Goal: Task Accomplishment & Management: Complete application form

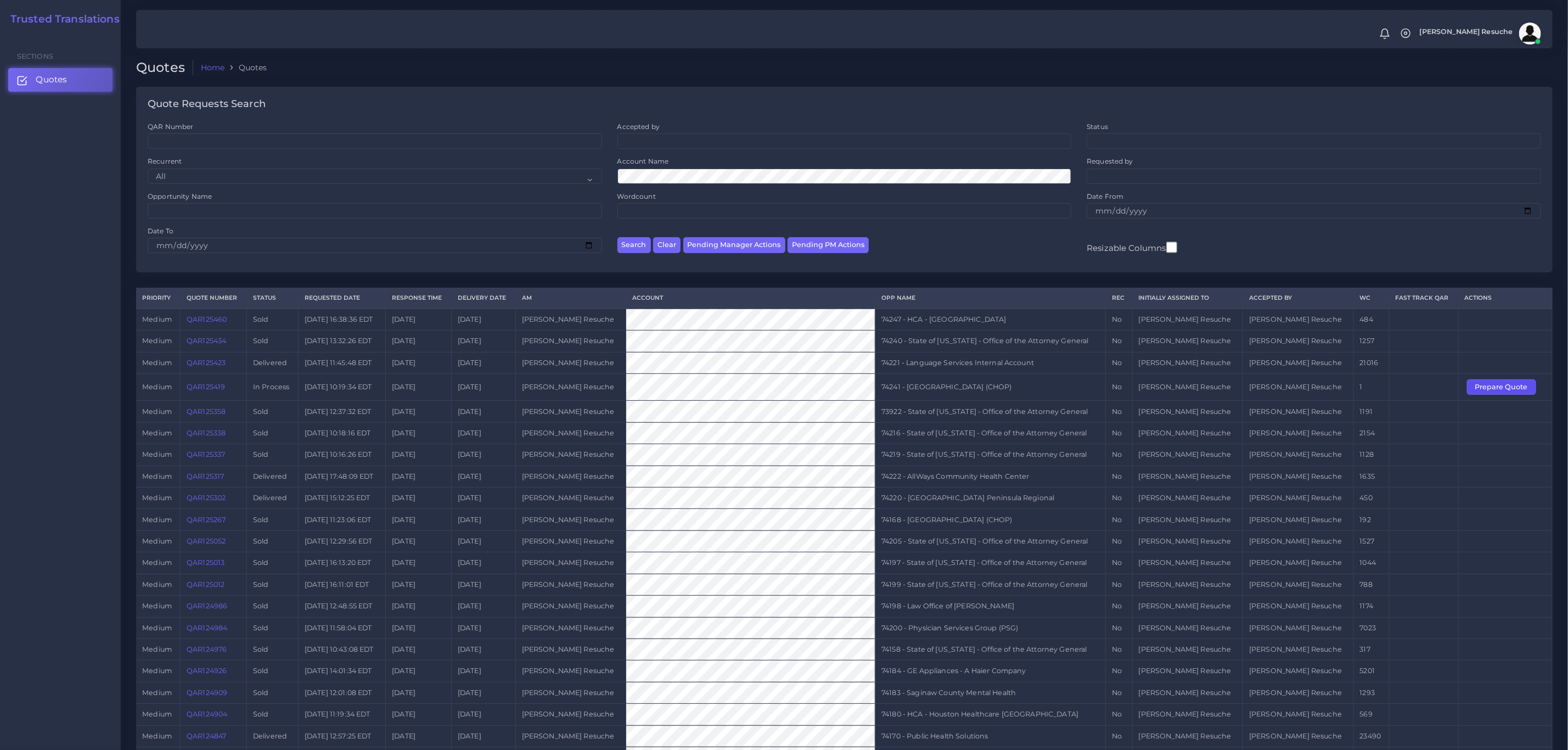
drag, startPoint x: 1492, startPoint y: 393, endPoint x: 1476, endPoint y: 408, distance: 21.9
click at [1306, 393] on button "Prepare Quote" at bounding box center [1502, 387] width 69 height 16
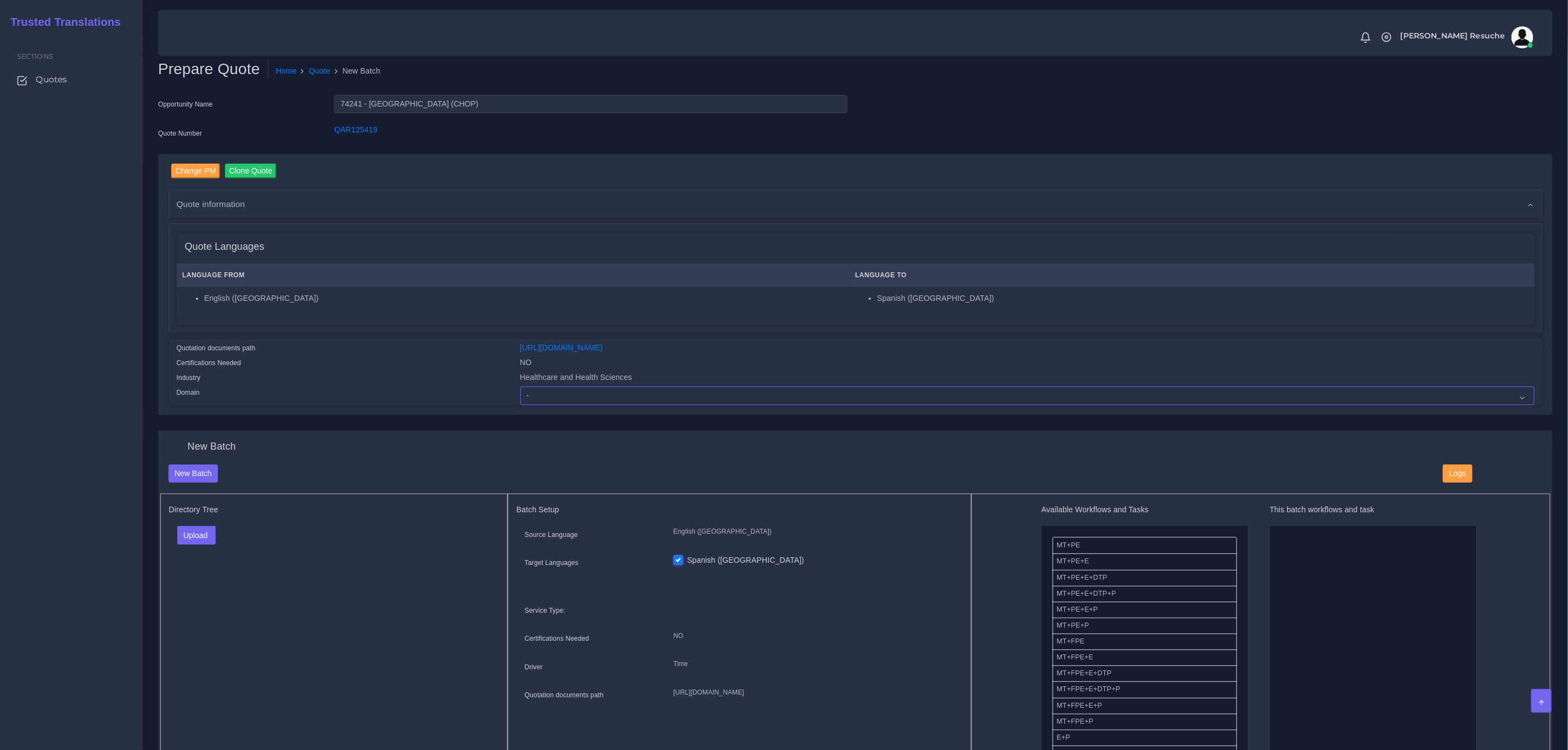
click at [598, 404] on select "- Advertising and Media Agriculture, Forestry and Fishing Architecture, Buildin…" at bounding box center [1027, 396] width 1014 height 19
select select "Healthcare and Health Sciences"
click at [520, 387] on select "- Advertising and Media Agriculture, Forestry and Fishing Architecture, Buildin…" at bounding box center [1027, 396] width 1014 height 19
click at [842, 379] on div "Healthcare and Health Sciences" at bounding box center [1027, 379] width 1031 height 15
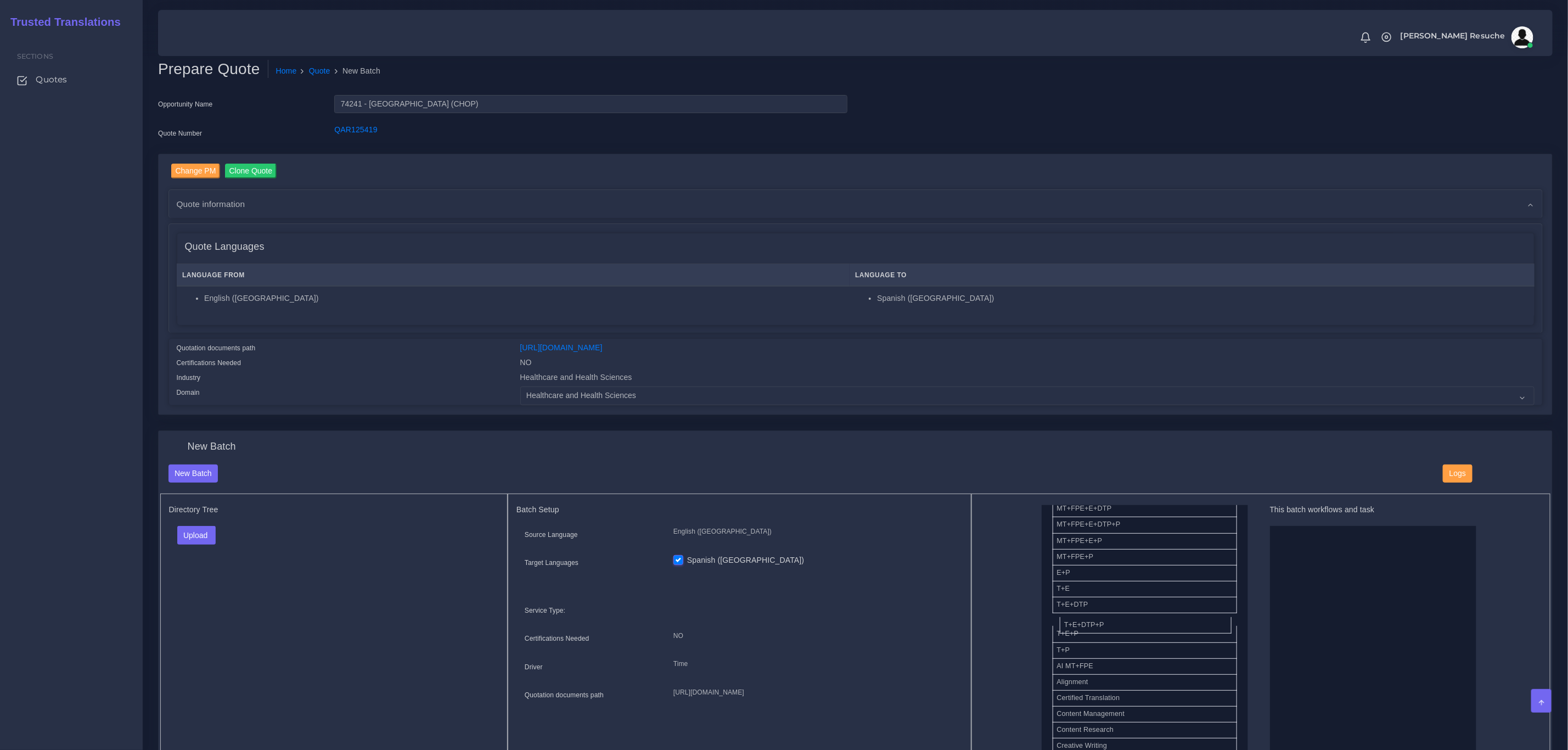
drag, startPoint x: 1109, startPoint y: 629, endPoint x: 1357, endPoint y: 616, distance: 248.3
click at [187, 538] on button "Upload" at bounding box center [197, 535] width 39 height 19
click at [208, 577] on label "Files" at bounding box center [216, 577] width 76 height 14
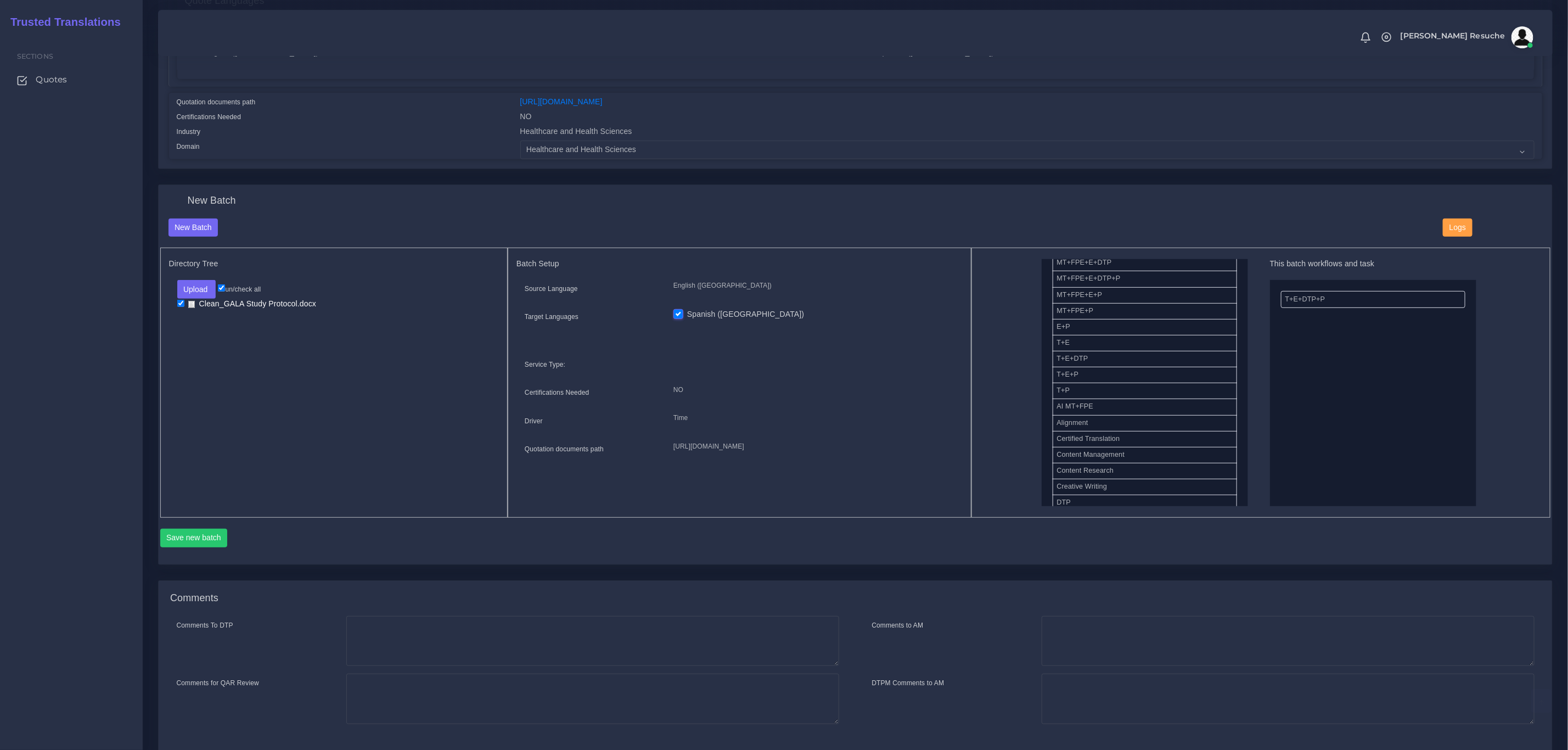
scroll to position [247, 0]
click at [214, 538] on button "Save new batch" at bounding box center [193, 537] width 67 height 19
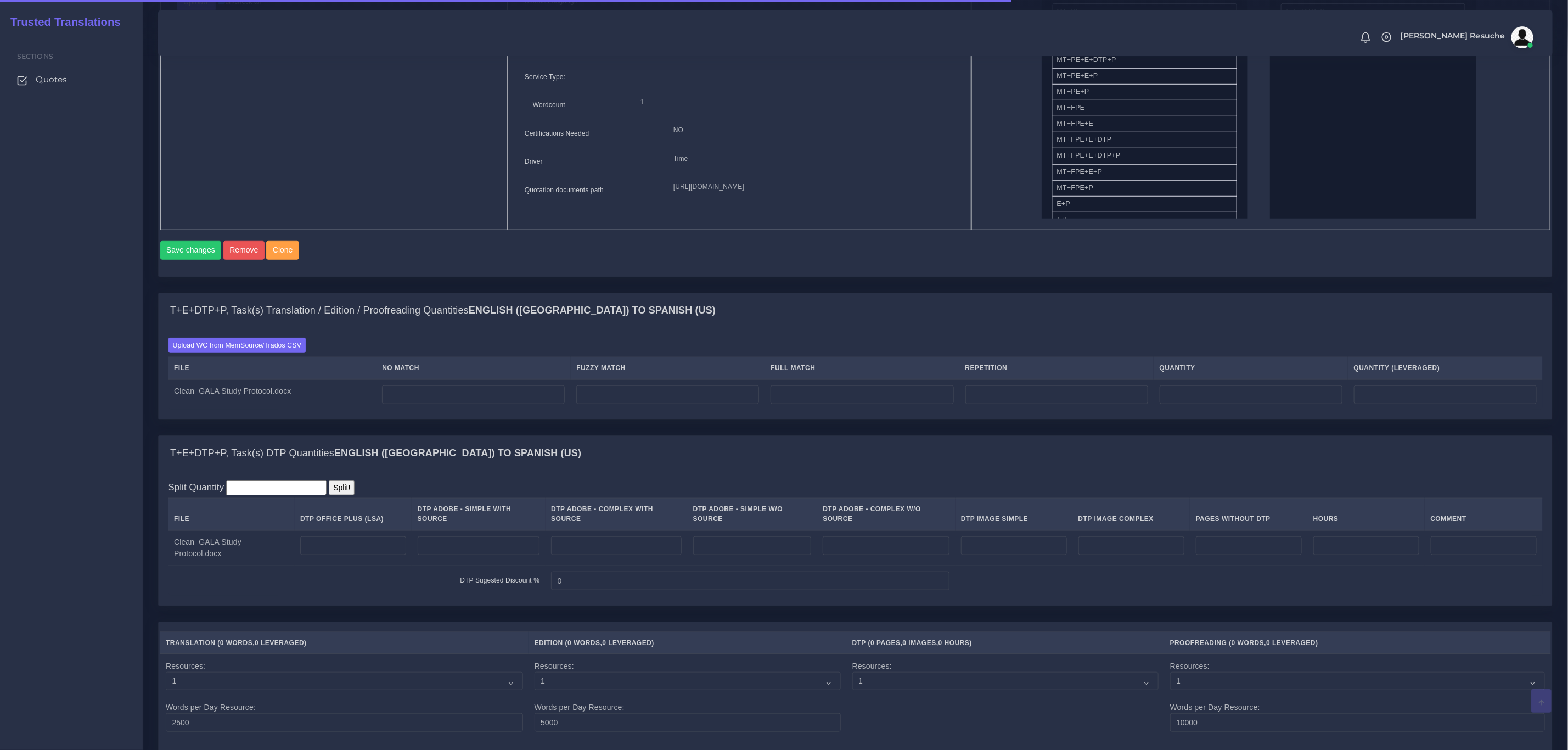
scroll to position [577, 0]
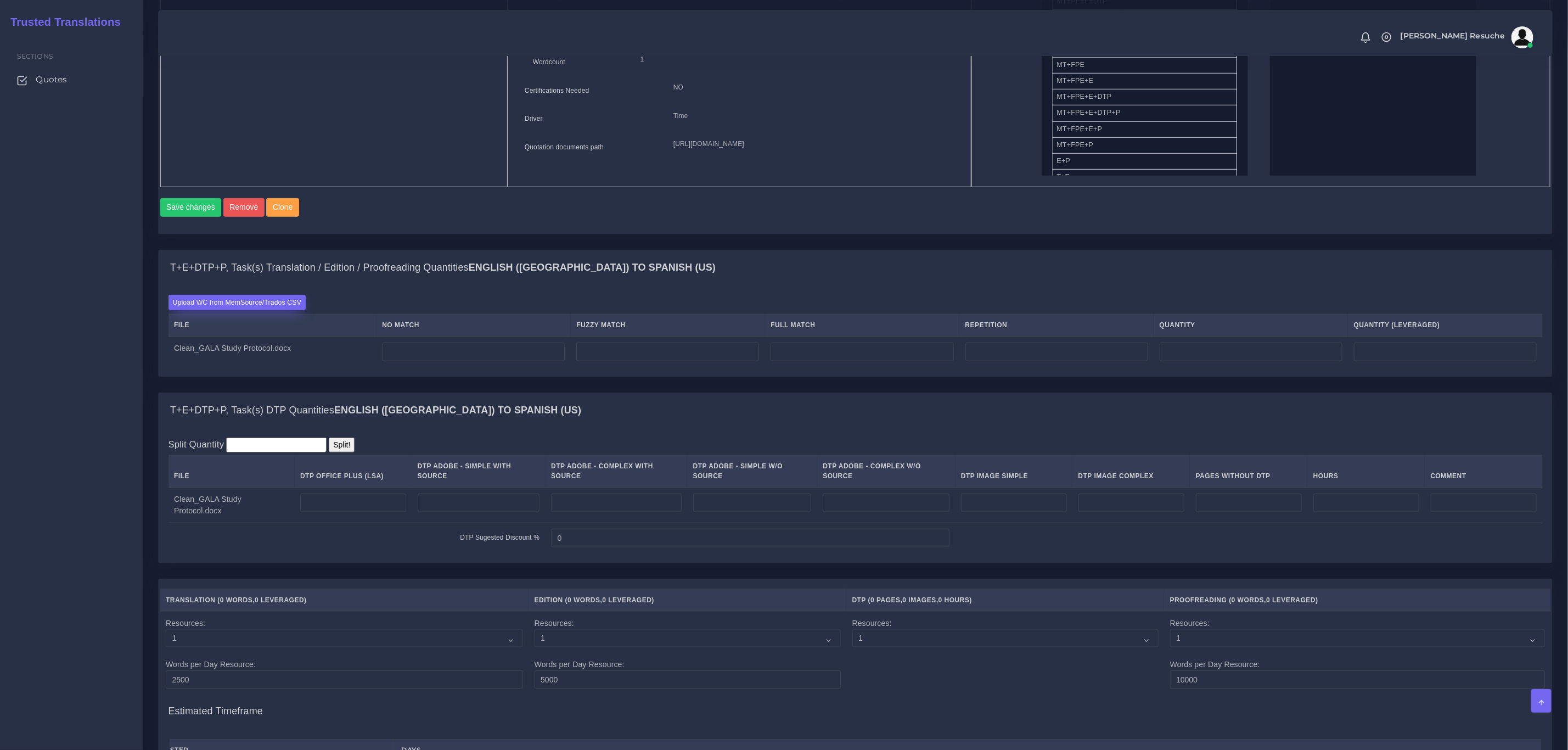
click at [188, 310] on label "Upload WC from MemSource/Trados CSV" at bounding box center [237, 302] width 138 height 15
click at [0, 0] on input "Upload WC from MemSource/Trados CSV" at bounding box center [0, 0] width 0 height 0
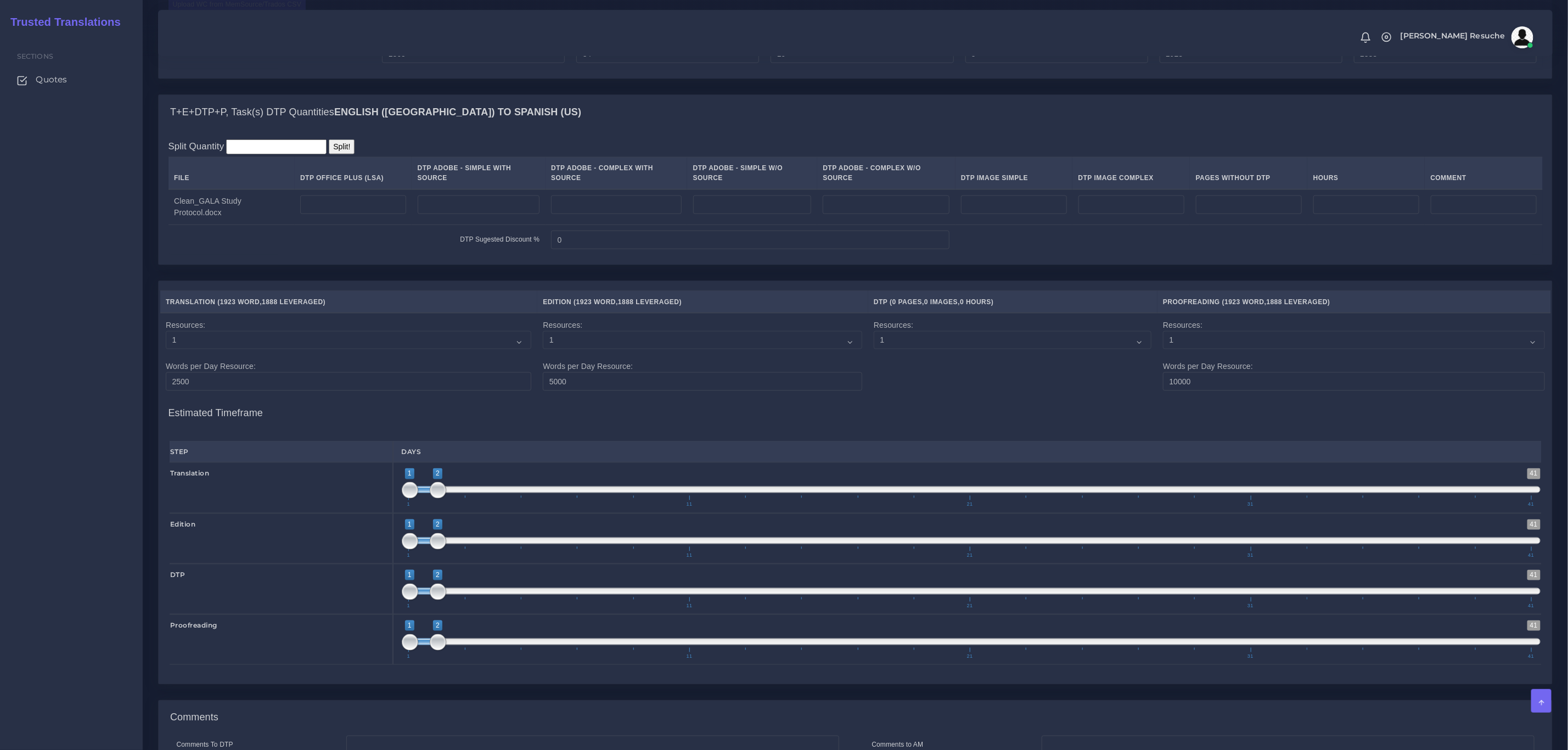
scroll to position [824, 0]
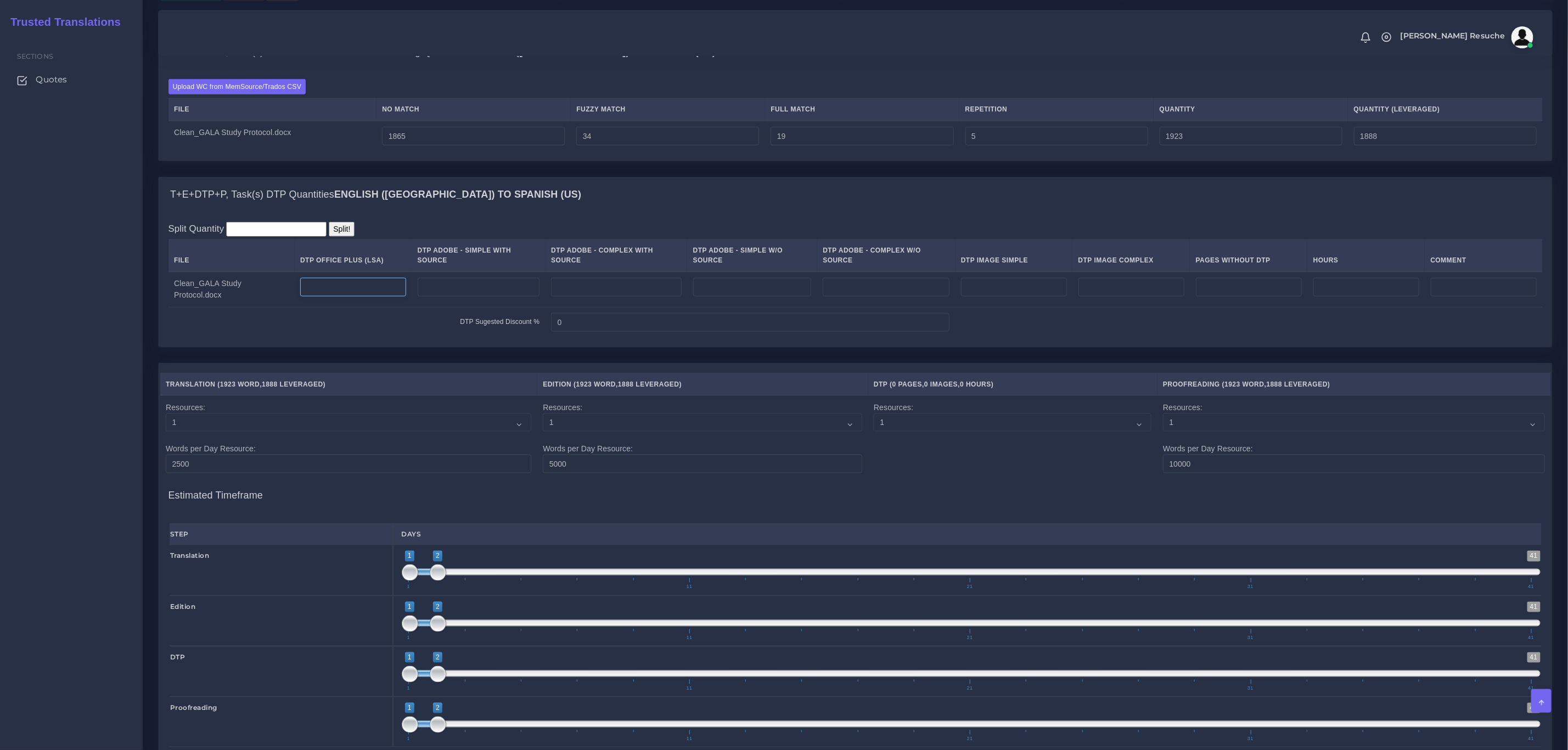
click at [389, 289] on input "number" at bounding box center [353, 287] width 106 height 19
type input "6"
click at [1004, 287] on input "number" at bounding box center [1014, 287] width 106 height 19
type input "1"
click at [1026, 206] on div "T+E+DTP+P, Task(s) DTP Quantities English (US) TO Spanish (US)" at bounding box center [856, 195] width 1394 height 35
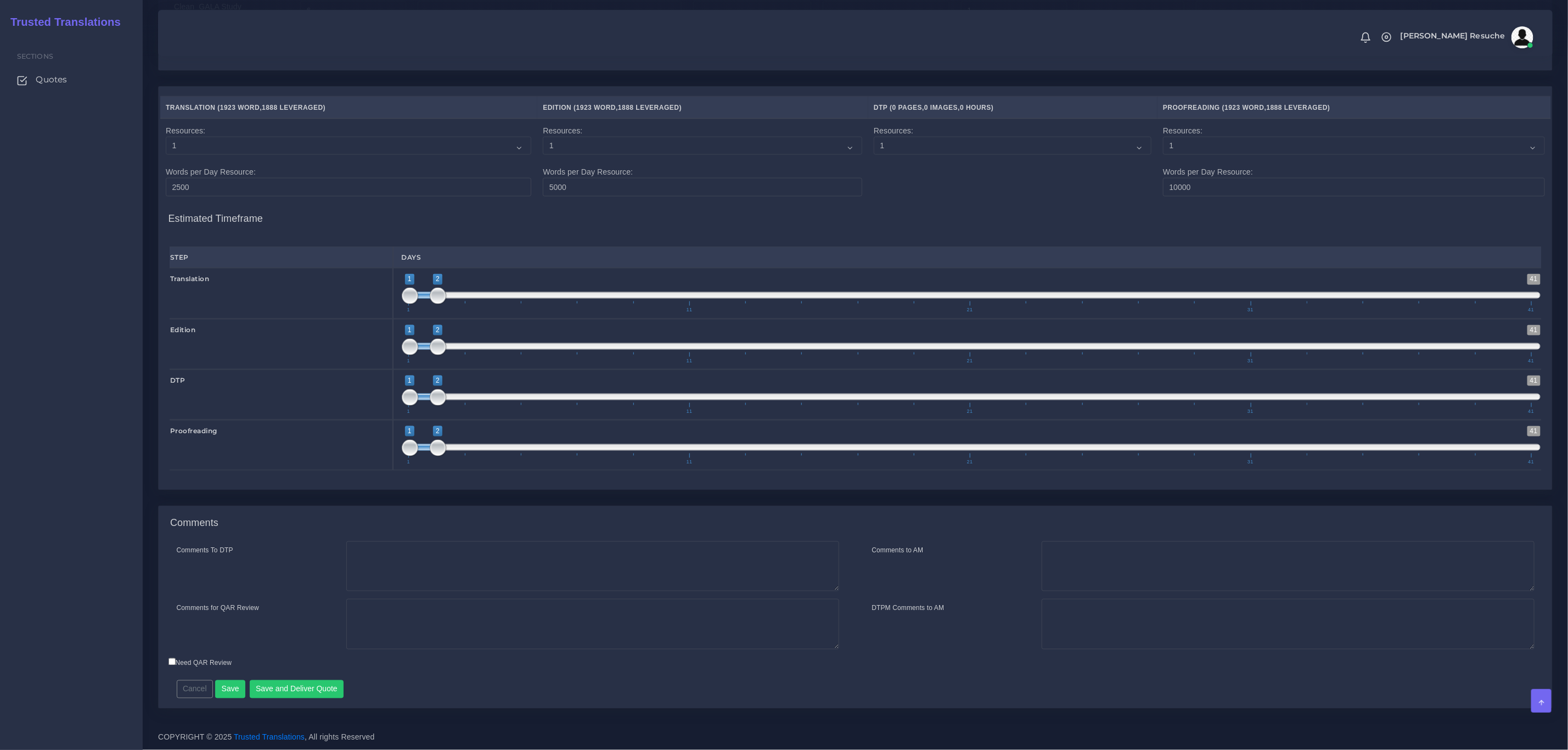
scroll to position [1107, 0]
click at [392, 559] on textarea "Comments To DTP" at bounding box center [592, 566] width 493 height 50
type textarea "DTP in word"
drag, startPoint x: 373, startPoint y: 611, endPoint x: 334, endPoint y: 618, distance: 39.6
click at [334, 618] on div "Comments for QAR Review PEEP+DTP" at bounding box center [508, 624] width 679 height 50
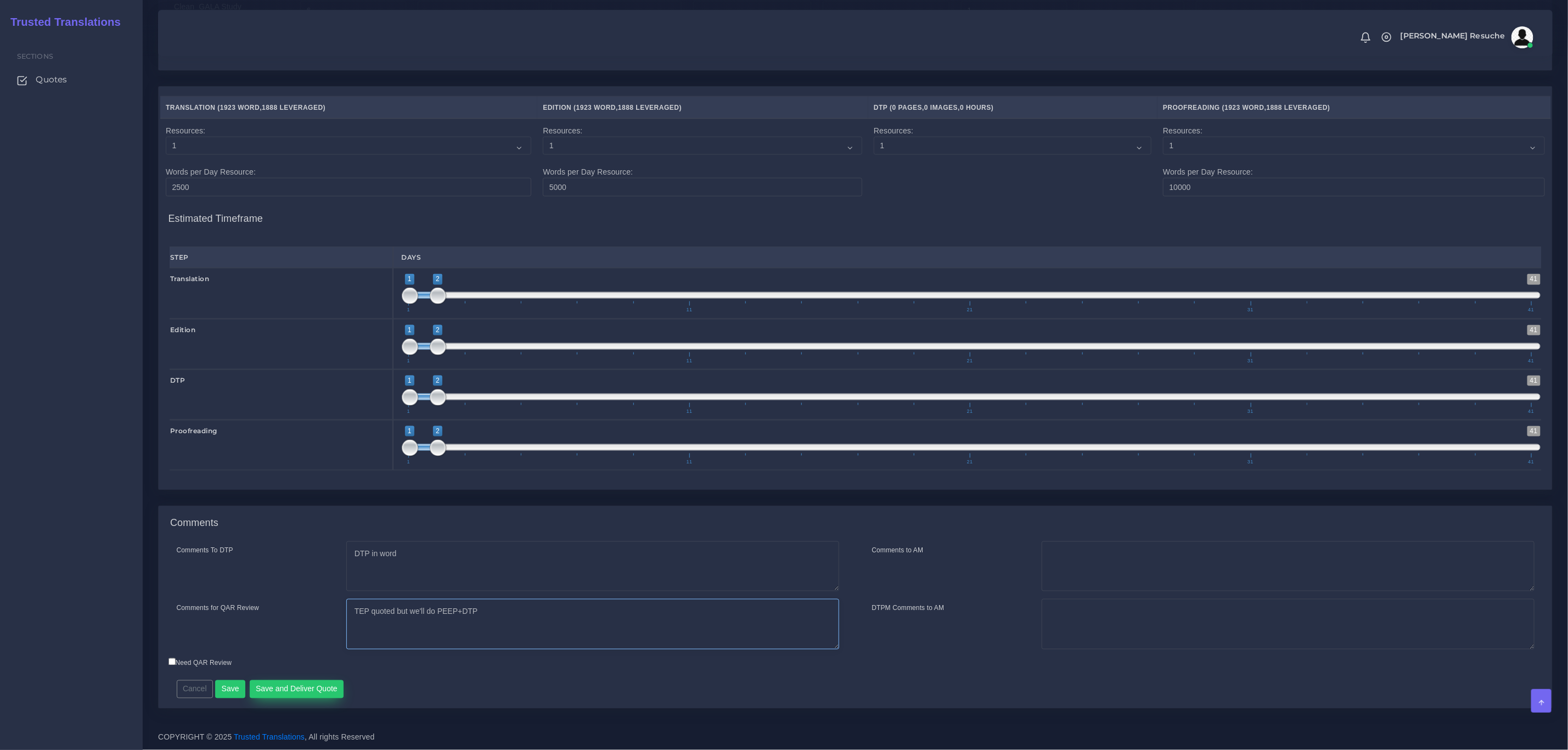
type textarea "TEP quoted but we'll do PEEP+DTP"
click at [323, 692] on button "Save and Deliver Quote" at bounding box center [296, 689] width 95 height 19
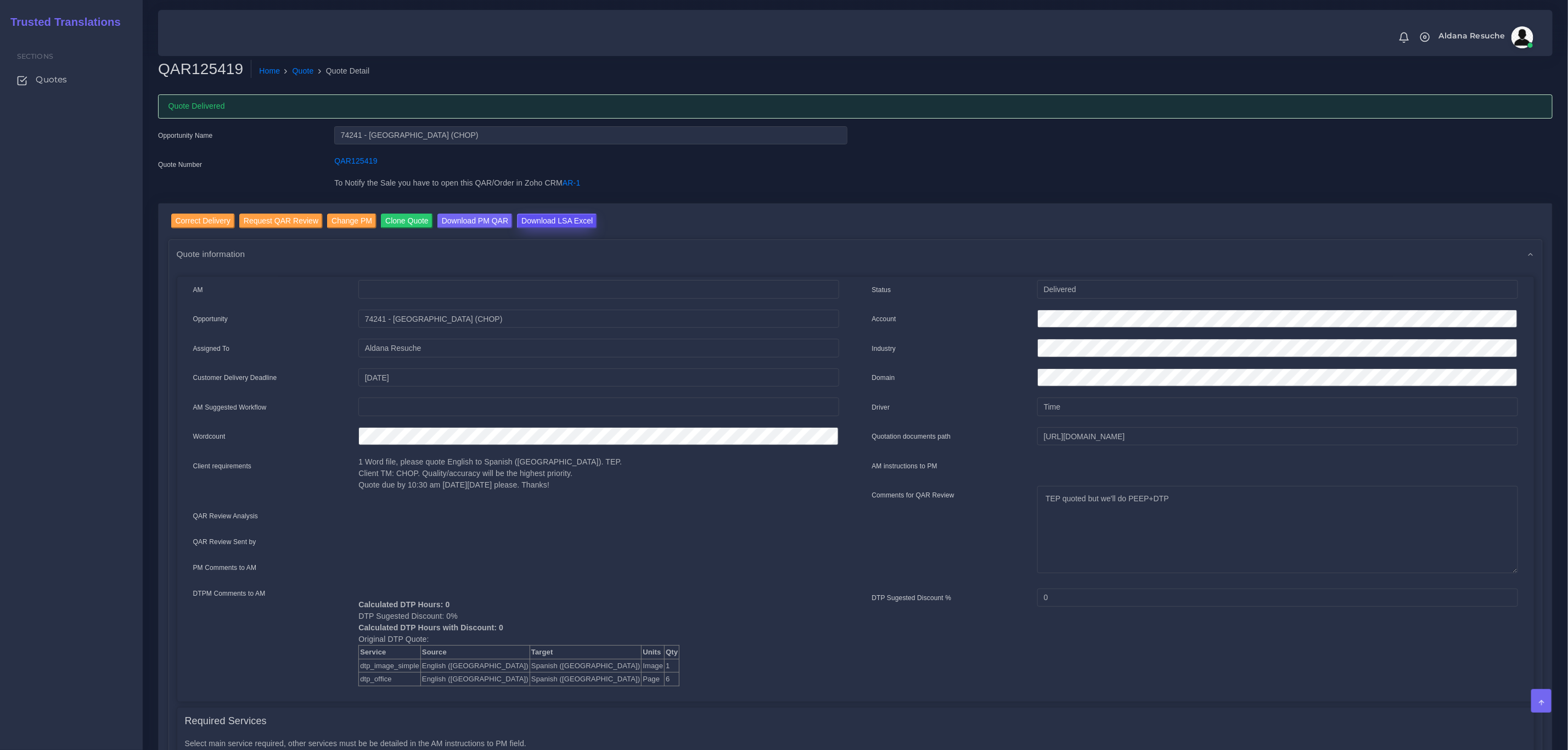
click at [545, 219] on input "Download LSA Excel" at bounding box center [557, 221] width 80 height 15
click at [303, 64] on ol "Home Quote Quote Detail" at bounding box center [726, 71] width 948 height 23
click at [301, 67] on link "Quote" at bounding box center [303, 71] width 22 height 12
